Goal: Task Accomplishment & Management: Use online tool/utility

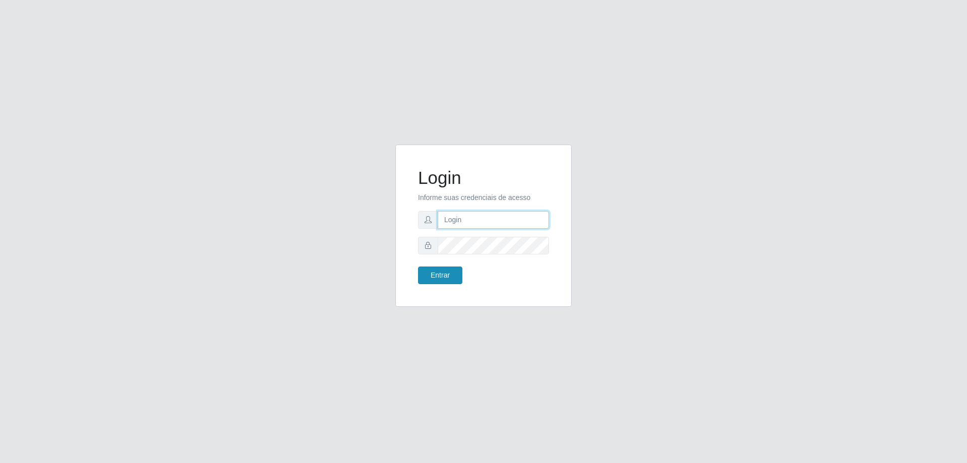
type input "[EMAIL_ADDRESS][DOMAIN_NAME]"
click at [452, 274] on button "Entrar" at bounding box center [440, 275] width 44 height 18
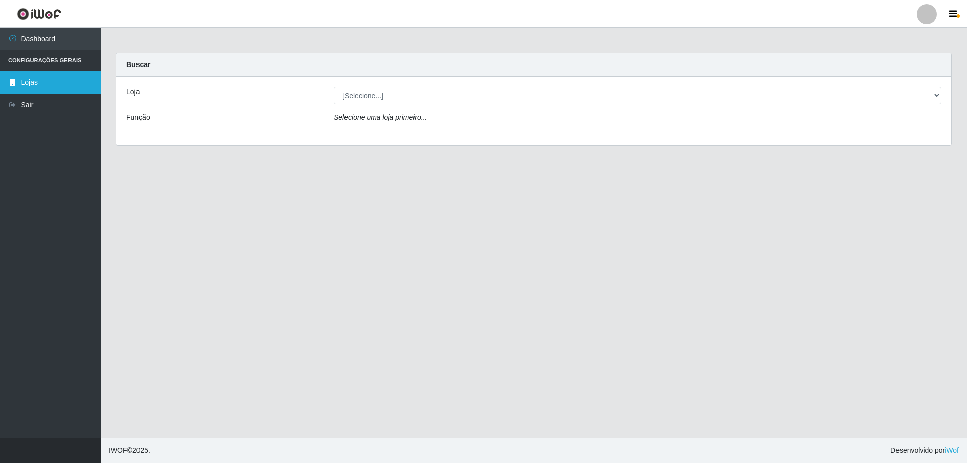
click at [63, 84] on link "Lojas" at bounding box center [50, 82] width 101 height 23
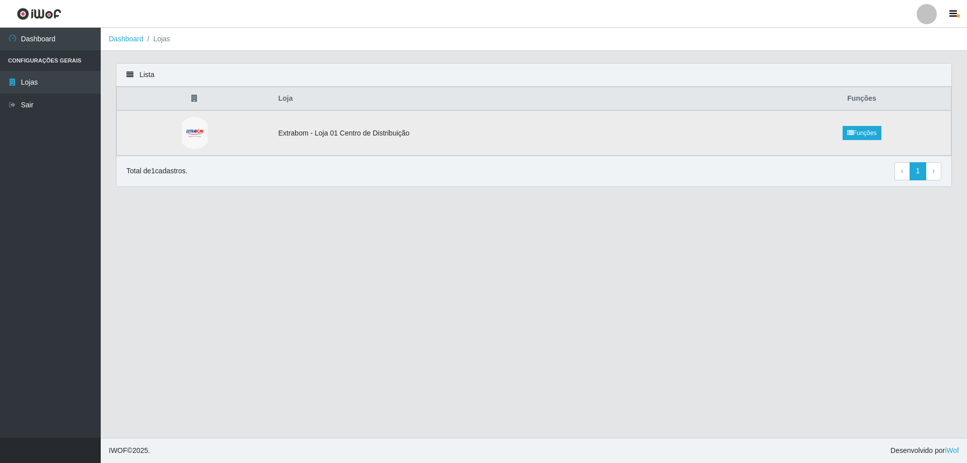
click at [396, 141] on td "Extrabom - Loja 01 Centro de Distribuição" at bounding box center [522, 132] width 501 height 45
click at [845, 133] on link "Funções" at bounding box center [862, 133] width 39 height 14
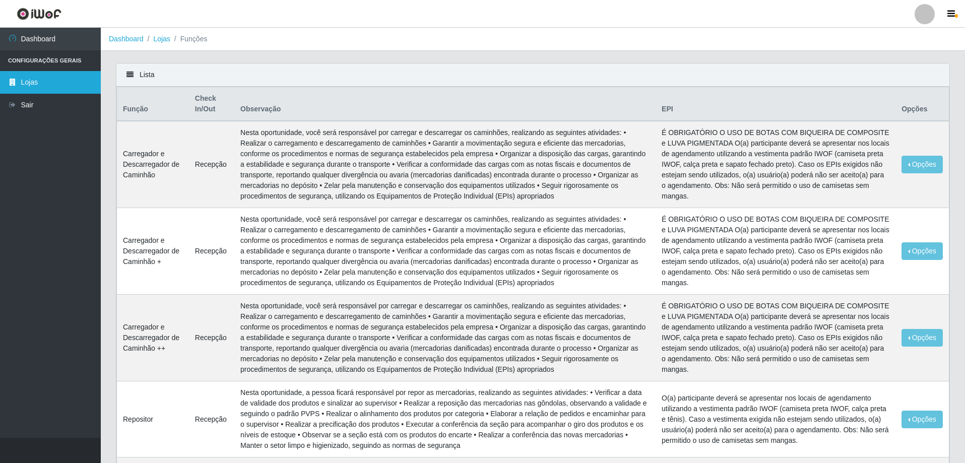
click at [57, 83] on link "Lojas" at bounding box center [50, 82] width 101 height 23
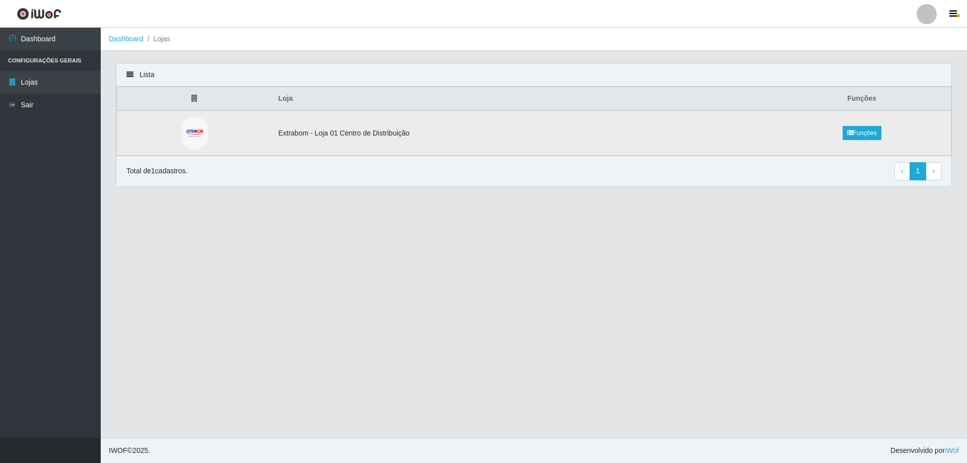
click at [195, 127] on img at bounding box center [195, 133] width 26 height 32
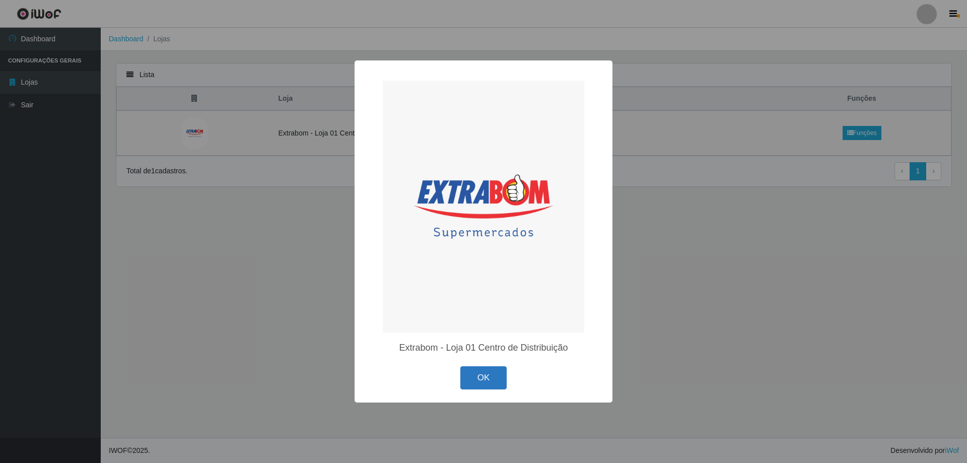
drag, startPoint x: 490, startPoint y: 374, endPoint x: 322, endPoint y: 173, distance: 261.8
click at [489, 374] on button "OK" at bounding box center [483, 378] width 47 height 24
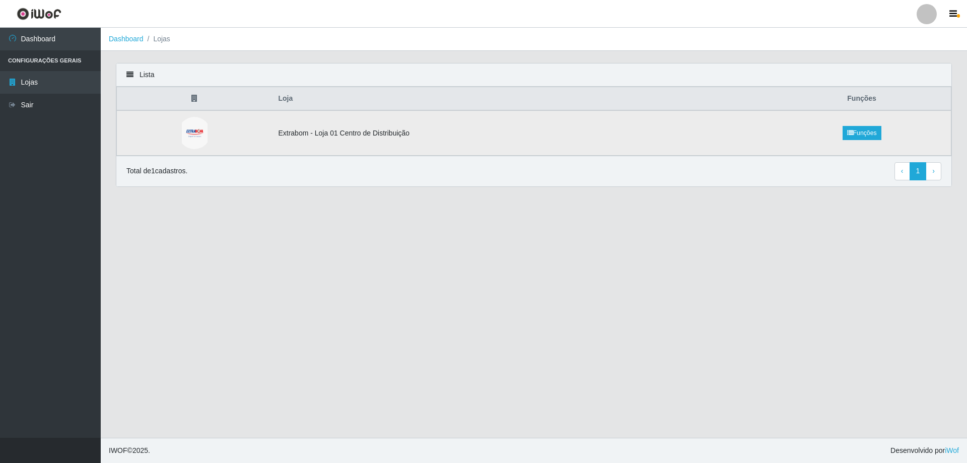
click at [328, 123] on td "Extrabom - Loja 01 Centro de Distribuição" at bounding box center [522, 132] width 501 height 45
click at [330, 136] on td "Extrabom - Loja 01 Centro de Distribuição" at bounding box center [522, 132] width 501 height 45
click at [192, 99] on icon at bounding box center [194, 98] width 6 height 7
click at [128, 72] on div "Lista" at bounding box center [533, 74] width 835 height 23
click at [165, 34] on li "Lojas" at bounding box center [157, 39] width 27 height 11
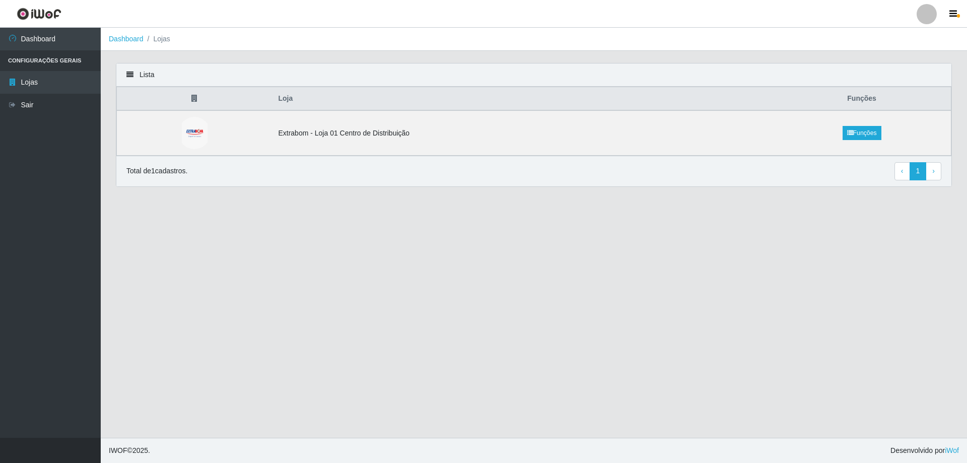
click at [162, 44] on li "Lojas" at bounding box center [157, 39] width 27 height 11
click at [21, 62] on li "Configurações Gerais" at bounding box center [50, 60] width 101 height 21
click at [951, 17] on icon "button" at bounding box center [954, 14] width 8 height 9
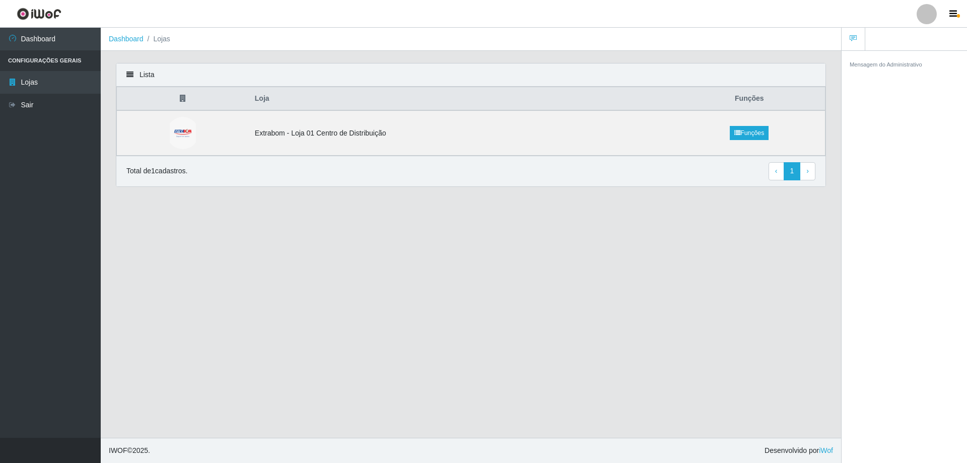
drag, startPoint x: 668, startPoint y: 306, endPoint x: 459, endPoint y: 286, distance: 209.5
click at [663, 306] on main "Dashboard Lojas Lista Loja Funções Extrabom - Loja 01 Centro de Distribuição Fu…" at bounding box center [471, 233] width 741 height 410
drag, startPoint x: 497, startPoint y: 278, endPoint x: 308, endPoint y: 216, distance: 198.7
click at [491, 278] on main "Dashboard Lojas Lista Loja Funções Extrabom - Loja 01 Centro de Distribuição Fu…" at bounding box center [471, 233] width 741 height 410
click at [331, 143] on td "Extrabom - Loja 01 Centro de Distribuição" at bounding box center [461, 132] width 425 height 45
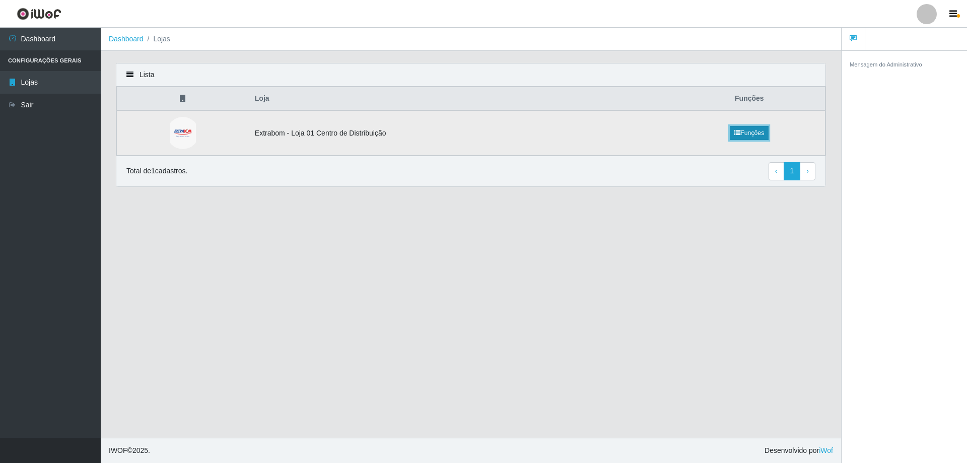
click at [735, 130] on icon at bounding box center [738, 133] width 6 height 6
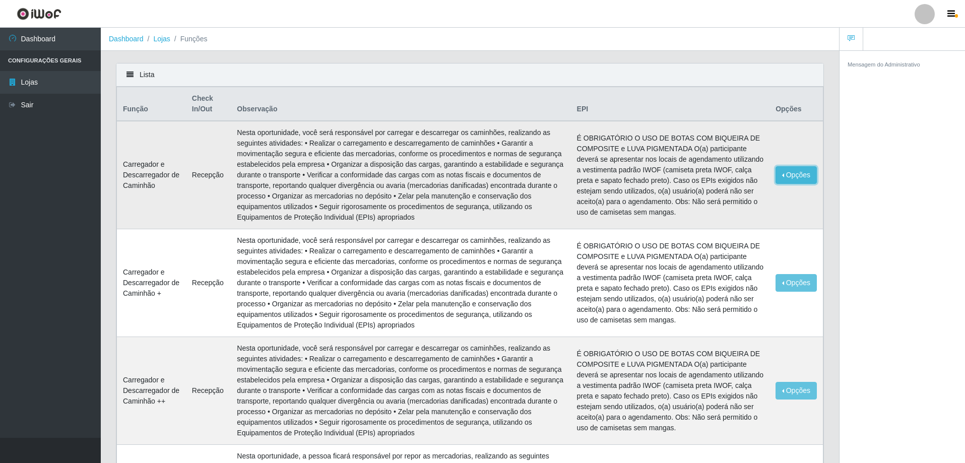
click at [800, 174] on button "Opções" at bounding box center [795, 175] width 41 height 18
click at [497, 172] on td "Nesta oportunidade, você será responsável por carregar e descarregar os caminhõ…" at bounding box center [401, 175] width 340 height 108
drag, startPoint x: 172, startPoint y: 123, endPoint x: 270, endPoint y: 113, distance: 98.3
click at [174, 122] on td "Carregador e Descarregador de Caminhão" at bounding box center [151, 175] width 69 height 108
click at [392, 104] on th "Observação" at bounding box center [401, 104] width 340 height 34
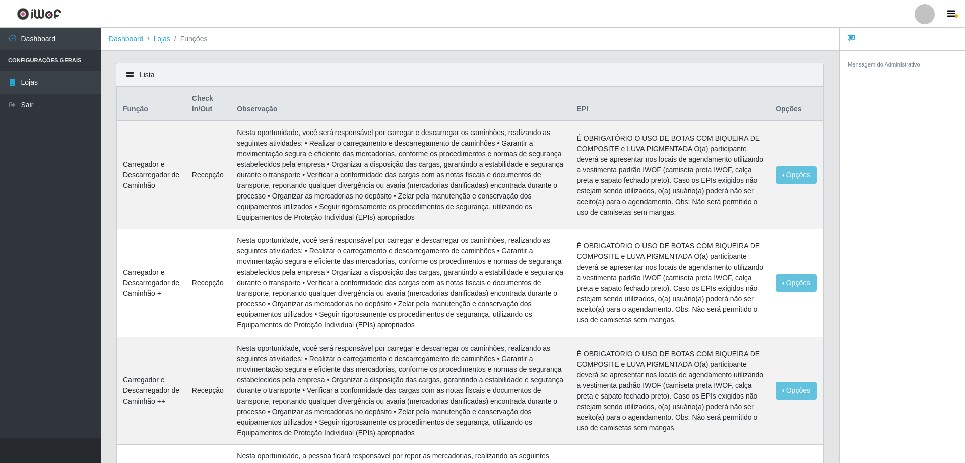
drag, startPoint x: 165, startPoint y: 78, endPoint x: 162, endPoint y: 65, distance: 13.0
click at [164, 78] on div "Lista" at bounding box center [469, 74] width 707 height 23
click at [164, 42] on link "Lojas" at bounding box center [161, 39] width 17 height 8
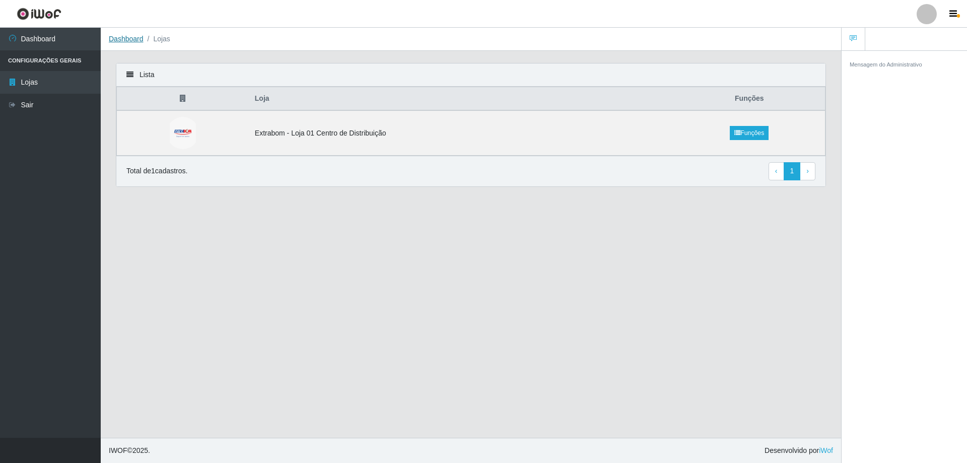
click at [131, 39] on link "Dashboard" at bounding box center [126, 39] width 35 height 8
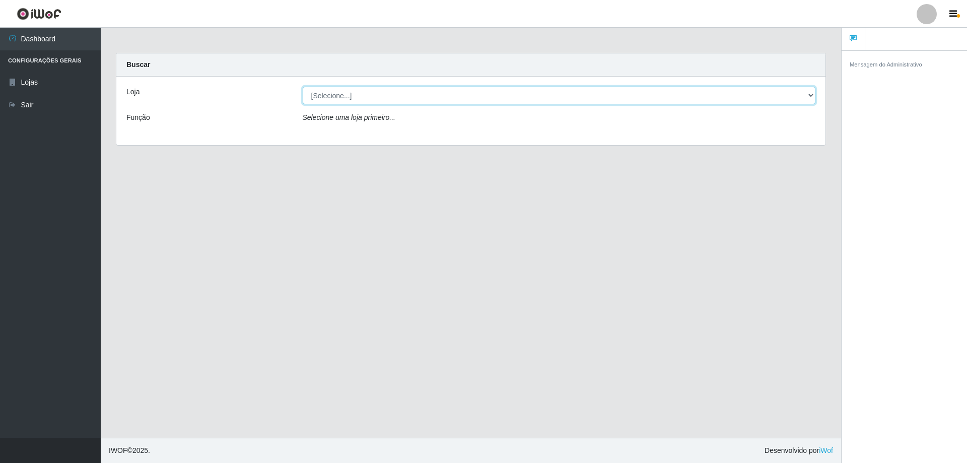
click at [499, 92] on select "[Selecione...] Extrabom - Loja 01 Centro de Distribuição" at bounding box center [559, 96] width 513 height 18
select select "435"
click at [303, 87] on select "[Selecione...] Extrabom - Loja 01 Centro de Distribuição" at bounding box center [559, 96] width 513 height 18
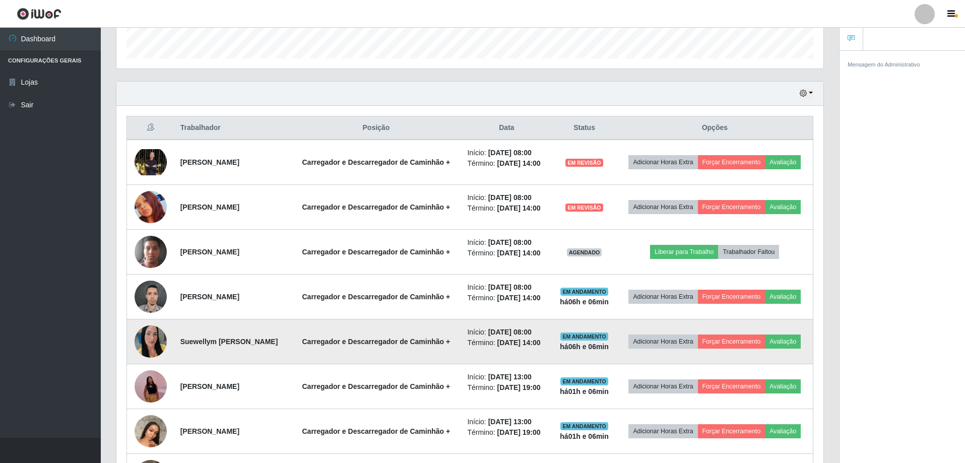
scroll to position [302, 0]
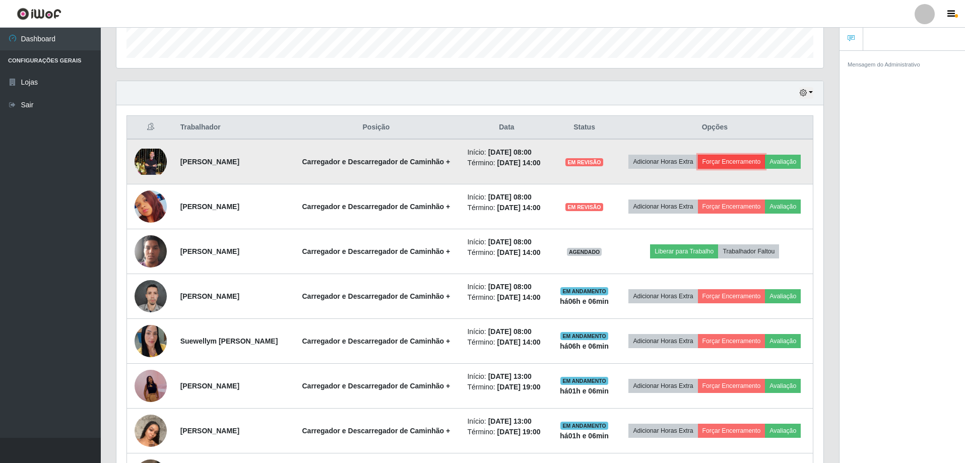
click at [753, 161] on button "Forçar Encerramento" at bounding box center [732, 162] width 68 height 14
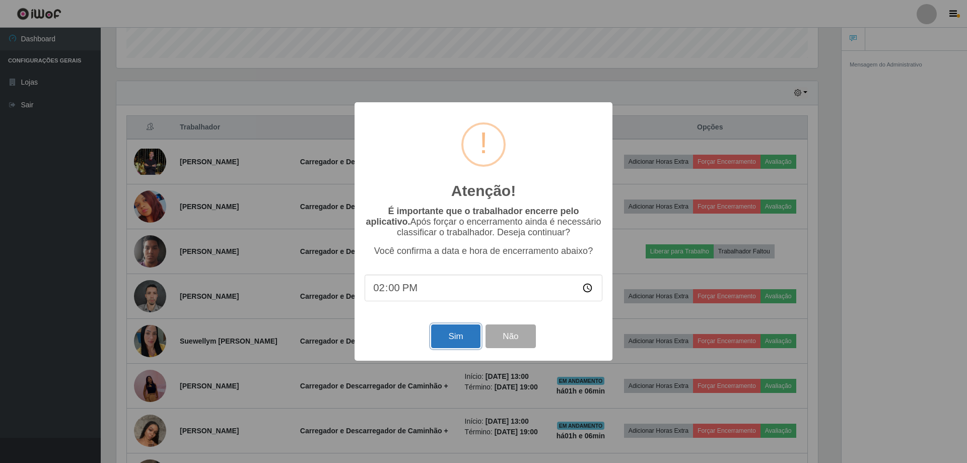
click at [453, 343] on button "Sim" at bounding box center [455, 336] width 49 height 24
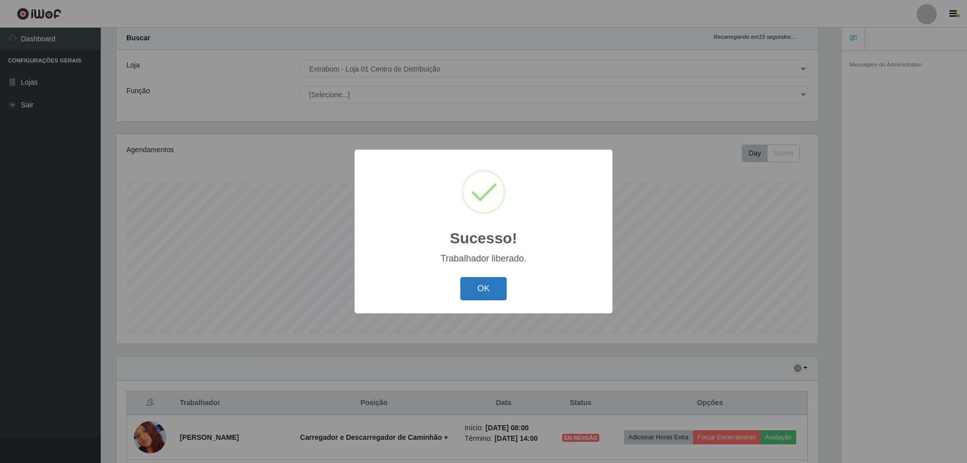
click at [498, 290] on button "OK" at bounding box center [483, 289] width 47 height 24
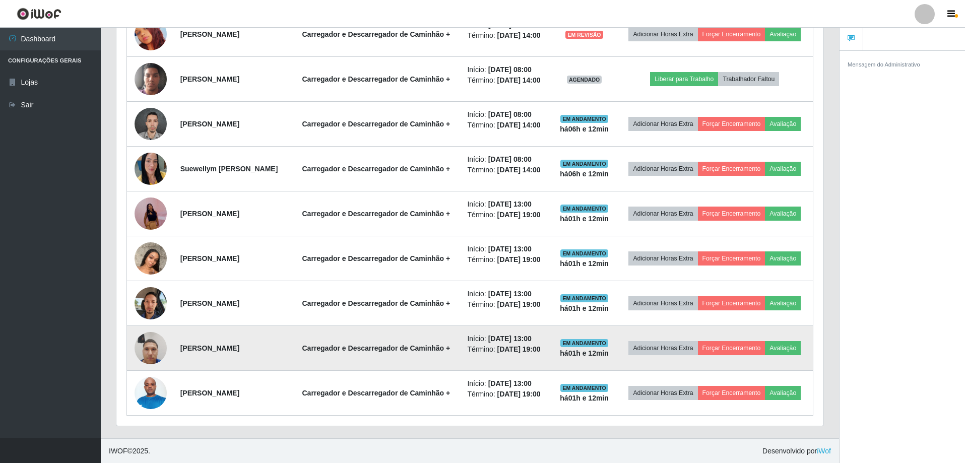
scroll to position [430, 0]
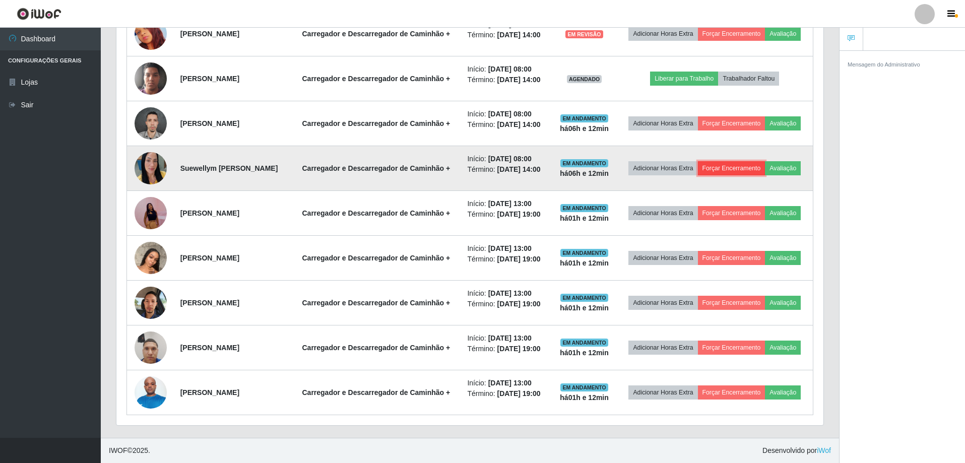
click at [747, 170] on button "Forçar Encerramento" at bounding box center [732, 168] width 68 height 14
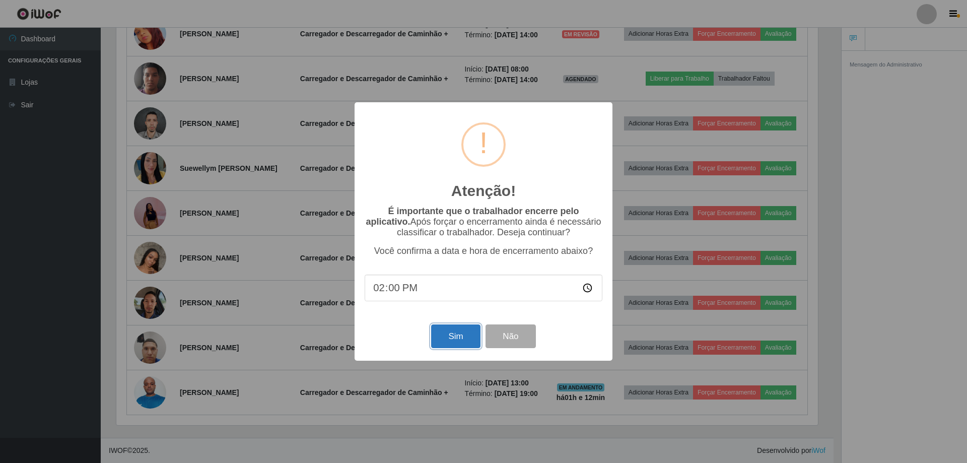
click at [462, 341] on button "Sim" at bounding box center [455, 336] width 49 height 24
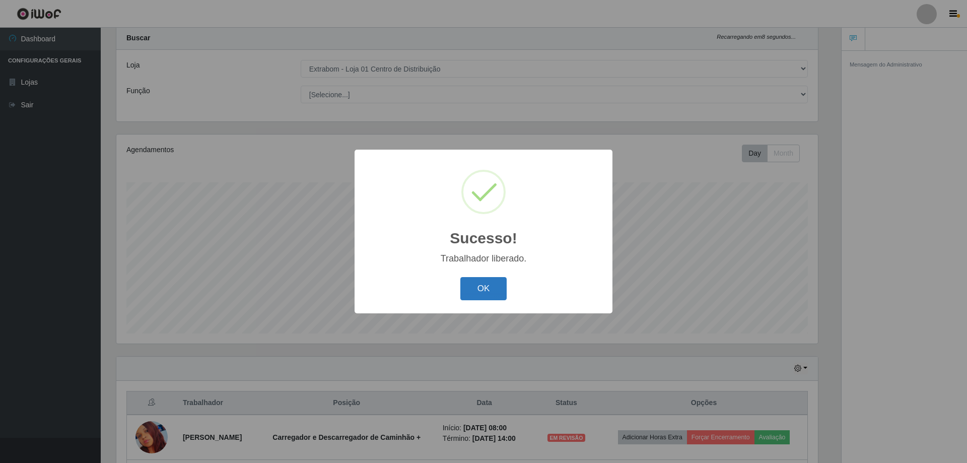
click at [484, 288] on button "OK" at bounding box center [483, 289] width 47 height 24
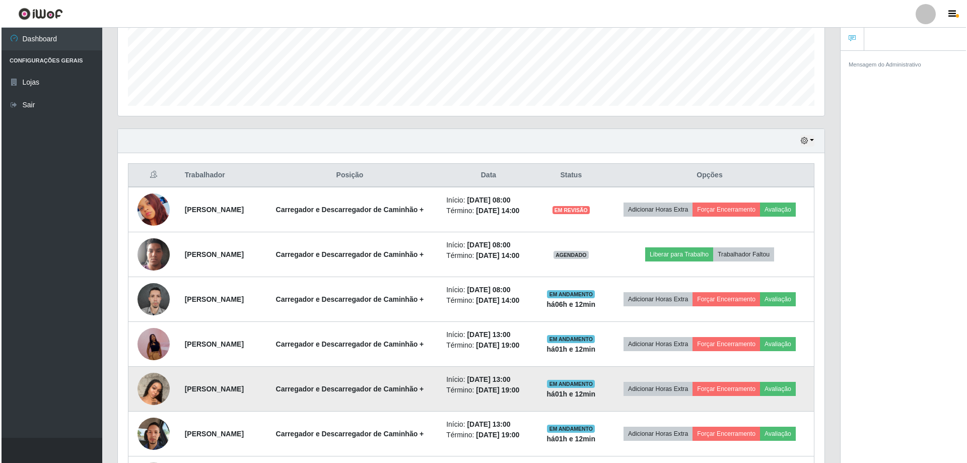
scroll to position [279, 0]
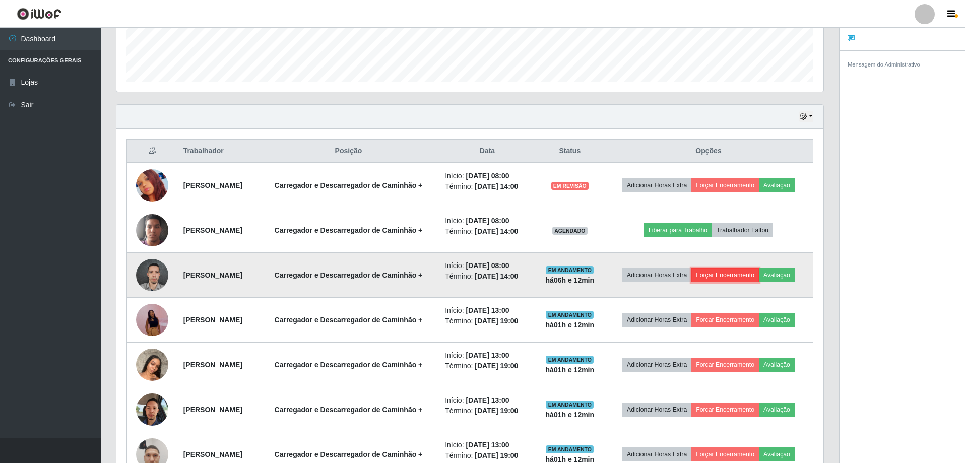
click at [749, 276] on button "Forçar Encerramento" at bounding box center [725, 275] width 68 height 14
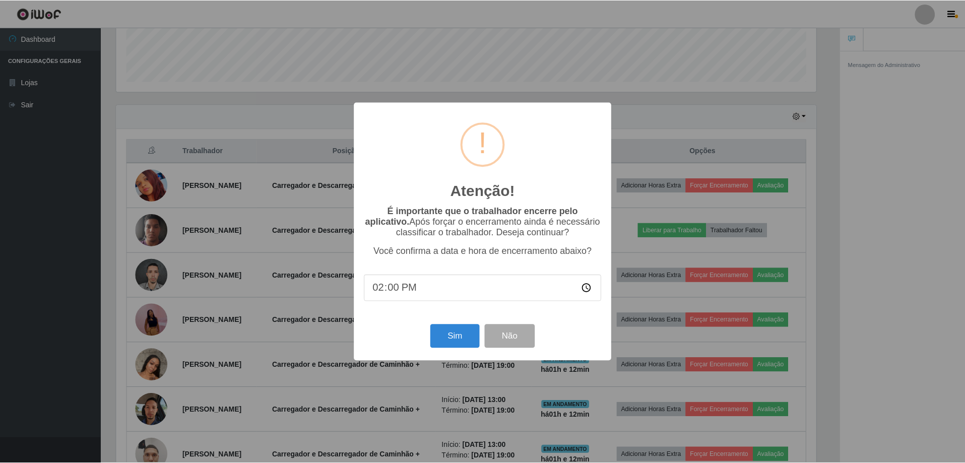
scroll to position [209, 702]
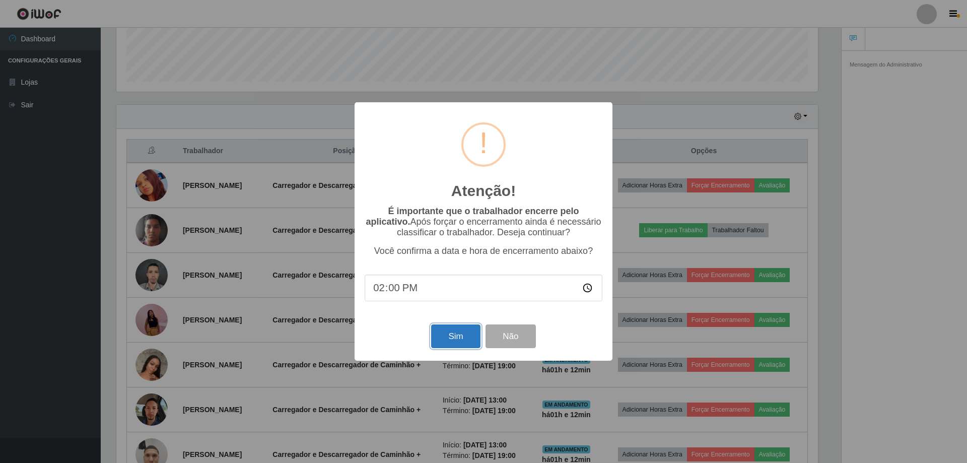
click at [451, 340] on button "Sim" at bounding box center [455, 336] width 49 height 24
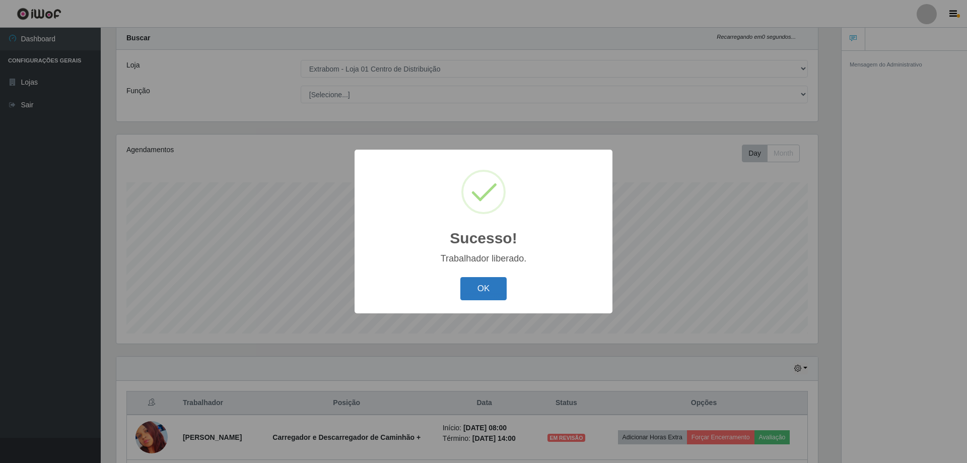
click at [488, 293] on button "OK" at bounding box center [483, 289] width 47 height 24
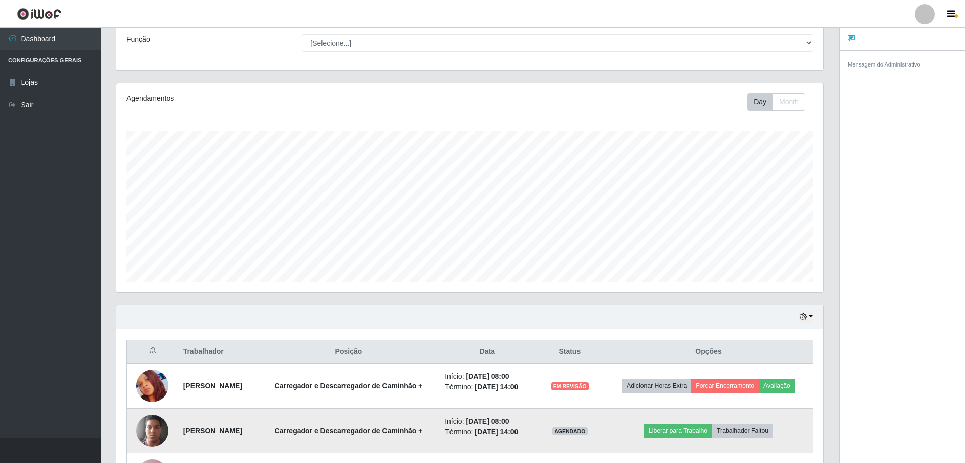
scroll to position [178, 0]
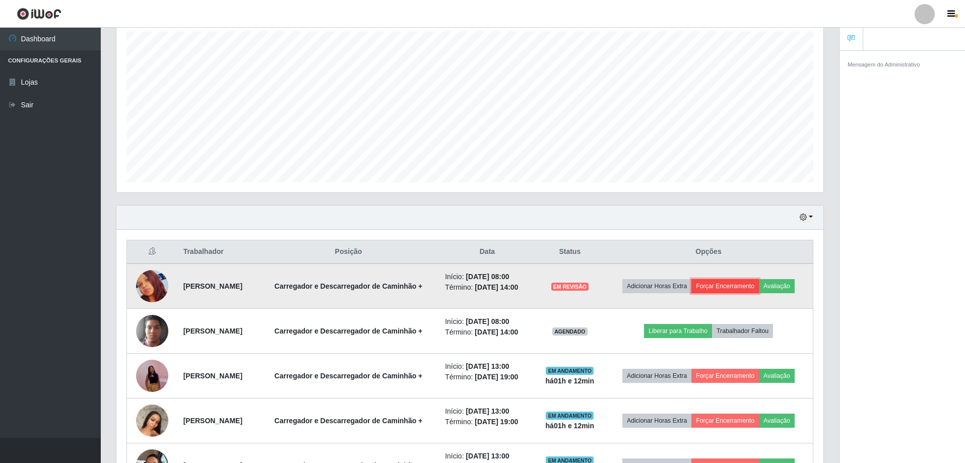
click at [719, 290] on button "Forçar Encerramento" at bounding box center [725, 286] width 68 height 14
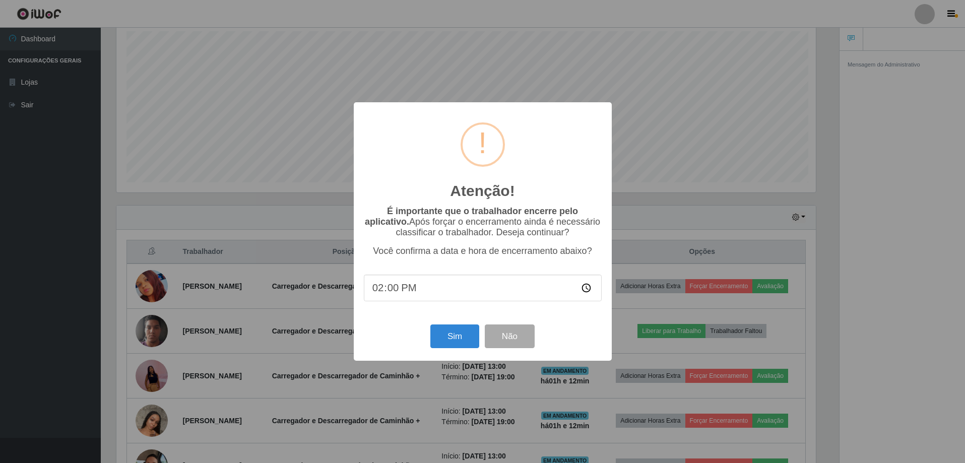
scroll to position [209, 702]
click at [452, 345] on button "Sim" at bounding box center [455, 336] width 49 height 24
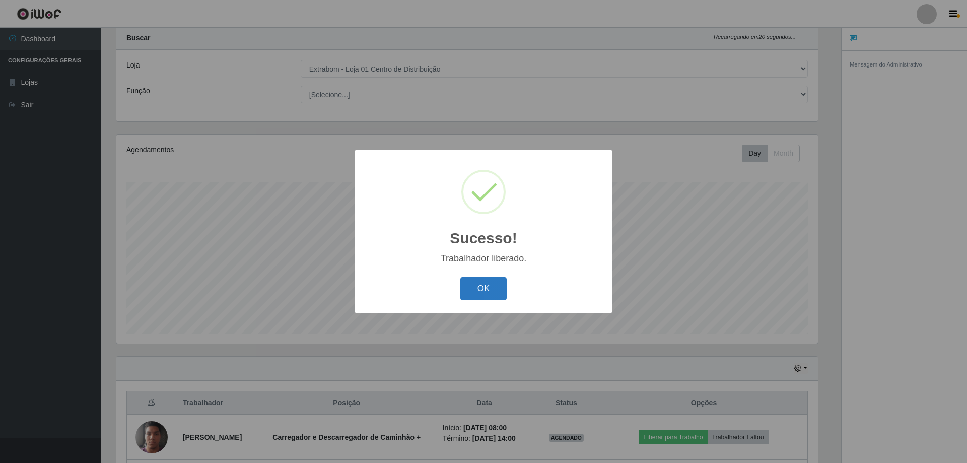
click at [494, 297] on button "OK" at bounding box center [483, 289] width 47 height 24
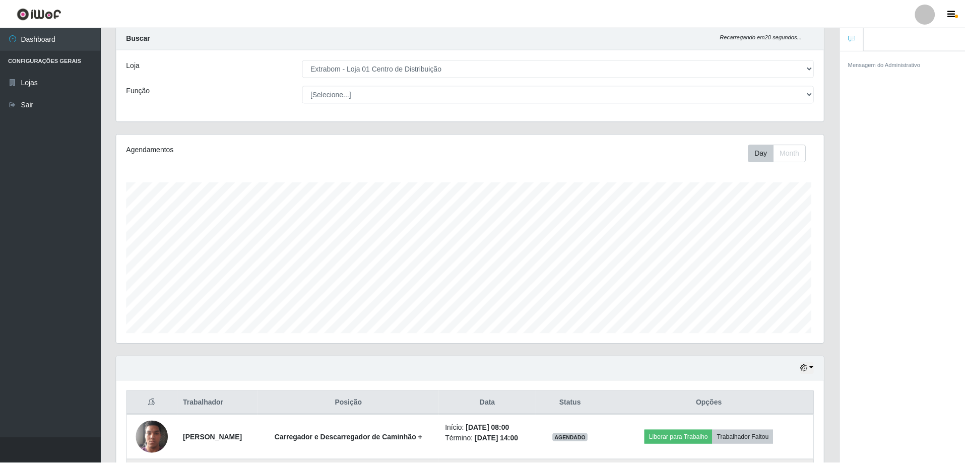
scroll to position [0, 0]
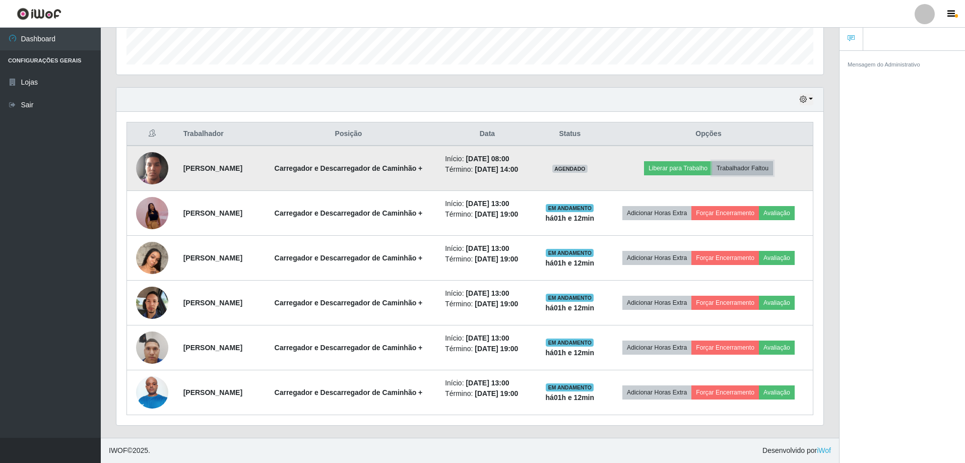
click at [758, 166] on button "Trabalhador Faltou" at bounding box center [742, 168] width 61 height 14
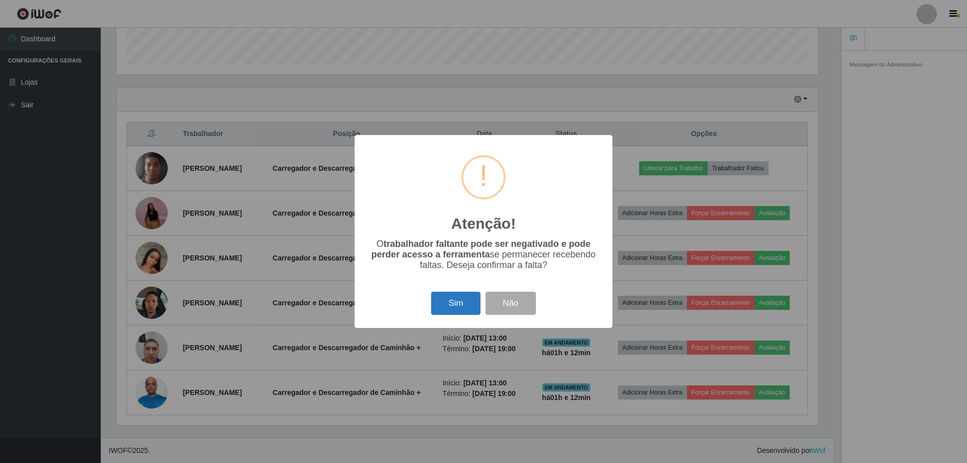
click at [456, 312] on button "Sim" at bounding box center [455, 304] width 49 height 24
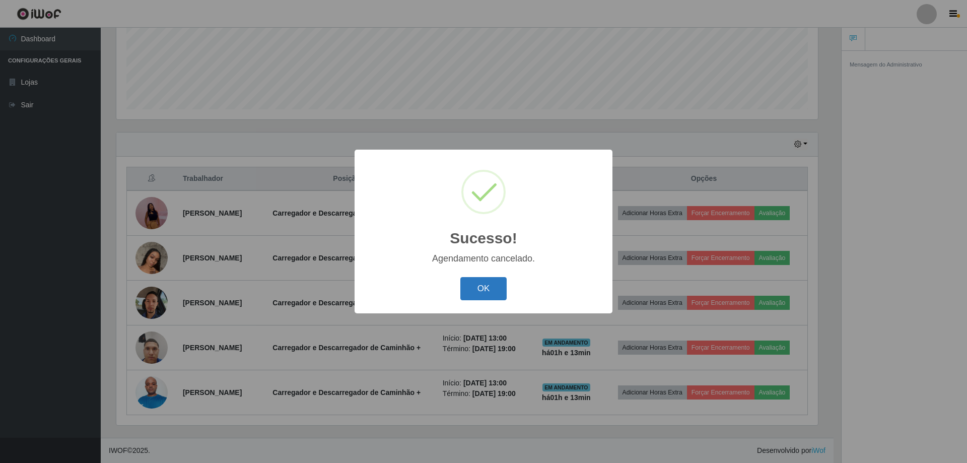
click at [495, 288] on button "OK" at bounding box center [483, 289] width 47 height 24
